Goal: Task Accomplishment & Management: Use online tool/utility

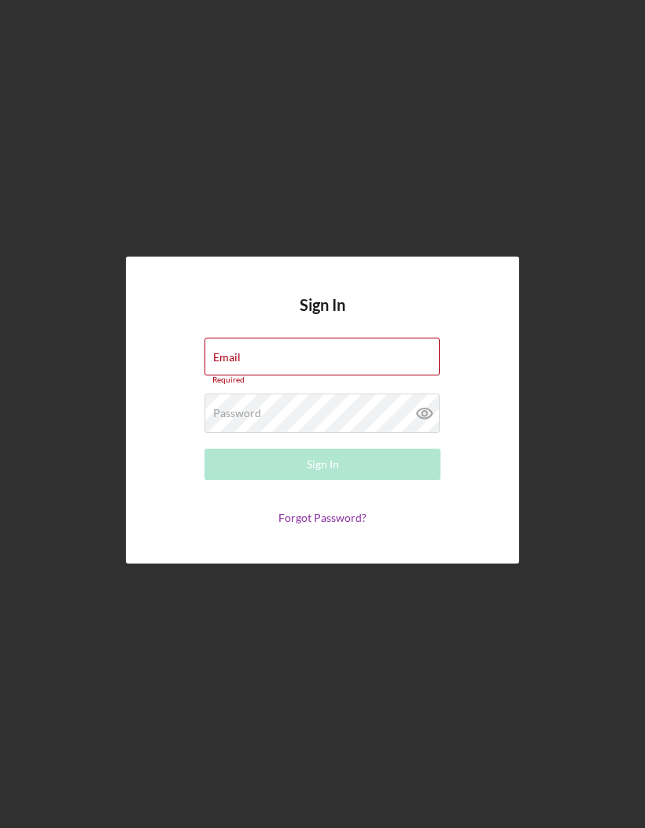
scroll to position [65, 0]
type input "[EMAIL_ADDRESS][DOMAIN_NAME]"
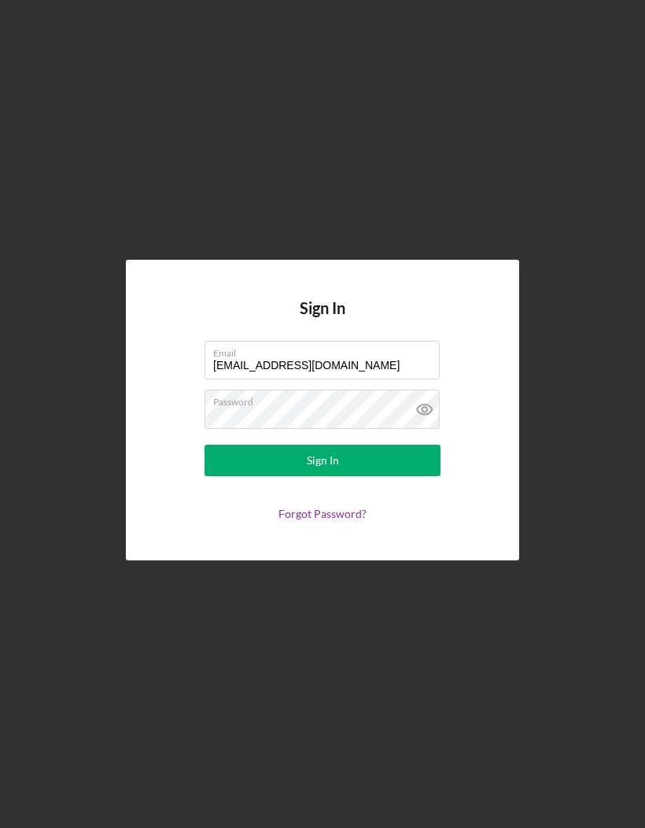
click at [359, 445] on button "Sign In" at bounding box center [323, 460] width 236 height 31
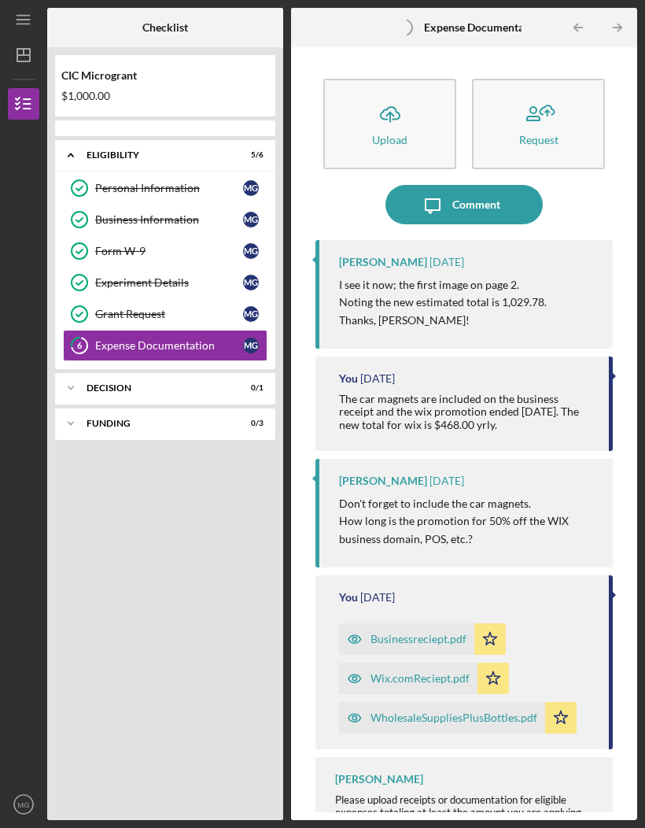
scroll to position [55, 0]
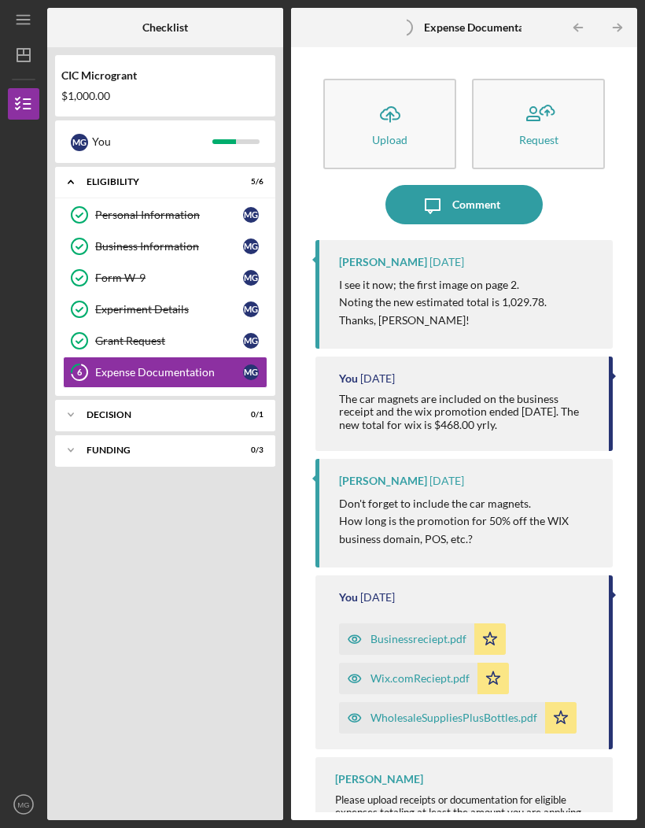
click at [72, 399] on icon "Icon/Expander" at bounding box center [70, 414] width 31 height 31
